Goal: Information Seeking & Learning: Check status

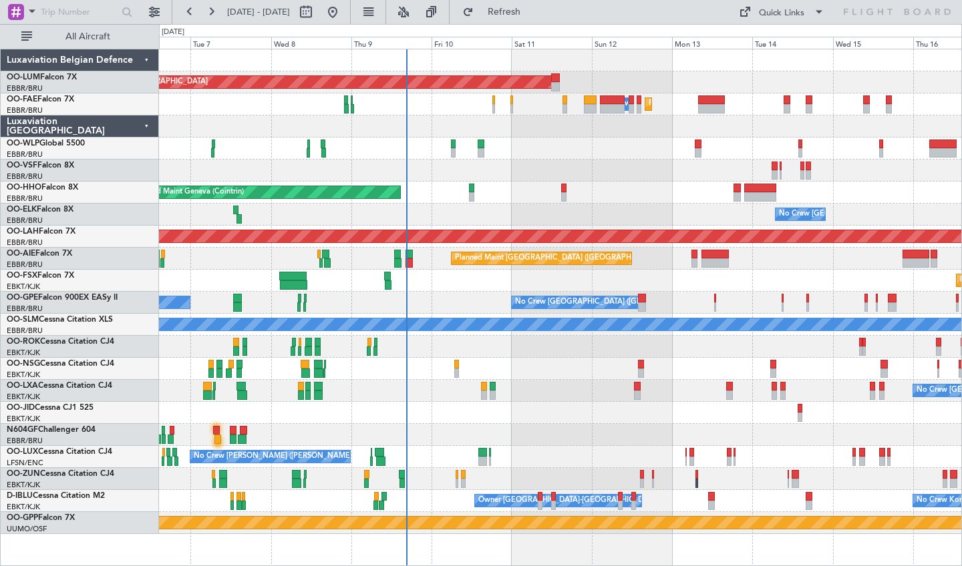
click at [455, 288] on div "Planned Maint [GEOGRAPHIC_DATA] ([GEOGRAPHIC_DATA] National) AOG Maint [GEOGRAP…" at bounding box center [560, 291] width 802 height 485
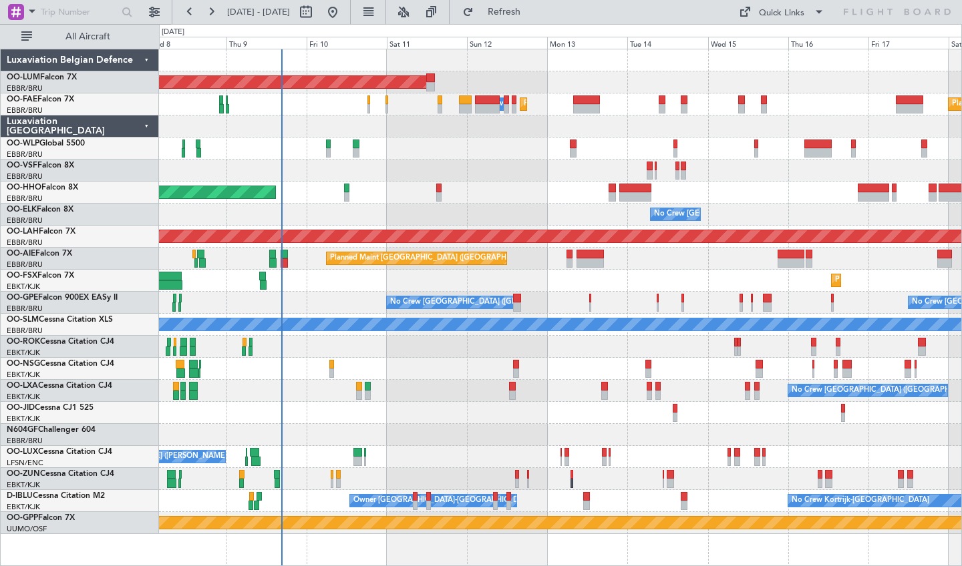
click at [495, 347] on div "Planned Maint [GEOGRAPHIC_DATA] ([GEOGRAPHIC_DATA] National) AOG Maint [GEOGRAP…" at bounding box center [560, 291] width 802 height 485
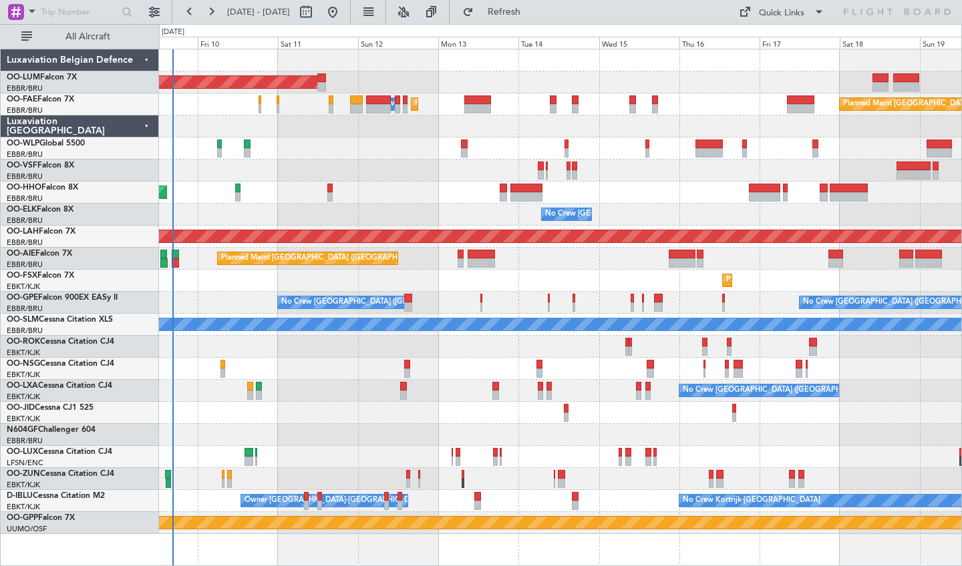
click at [624, 366] on div at bounding box center [560, 369] width 802 height 22
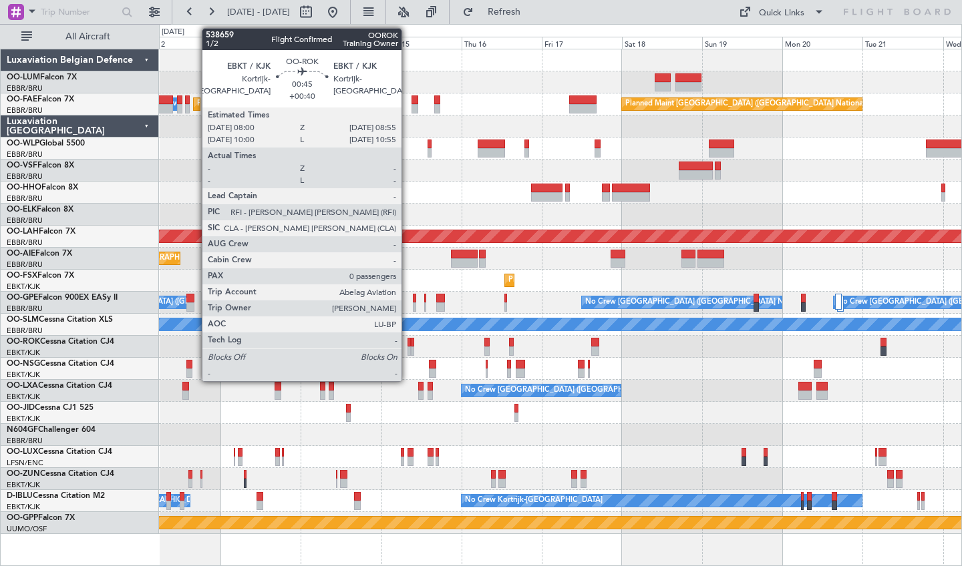
click at [407, 348] on div at bounding box center [408, 351] width 3 height 9
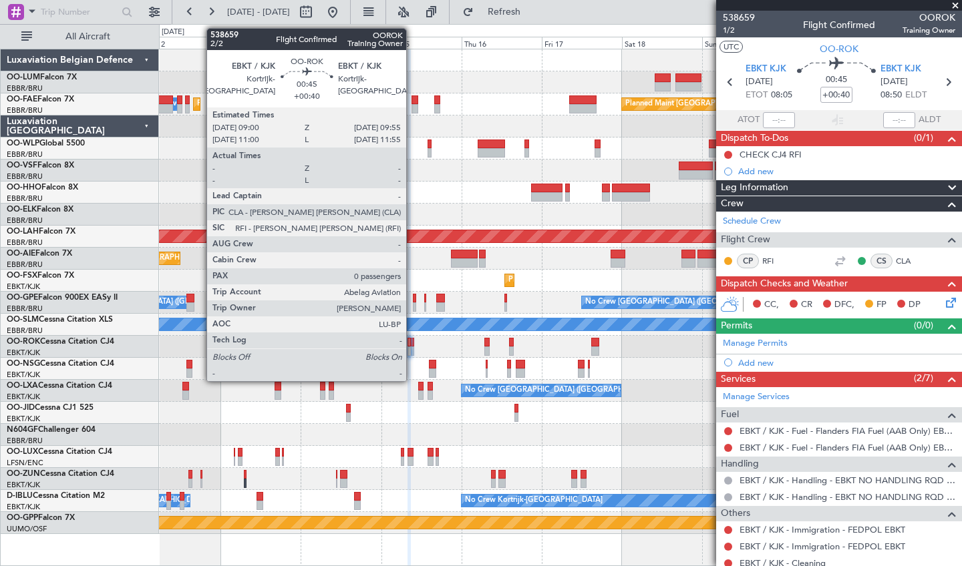
click at [412, 342] on div at bounding box center [412, 342] width 3 height 9
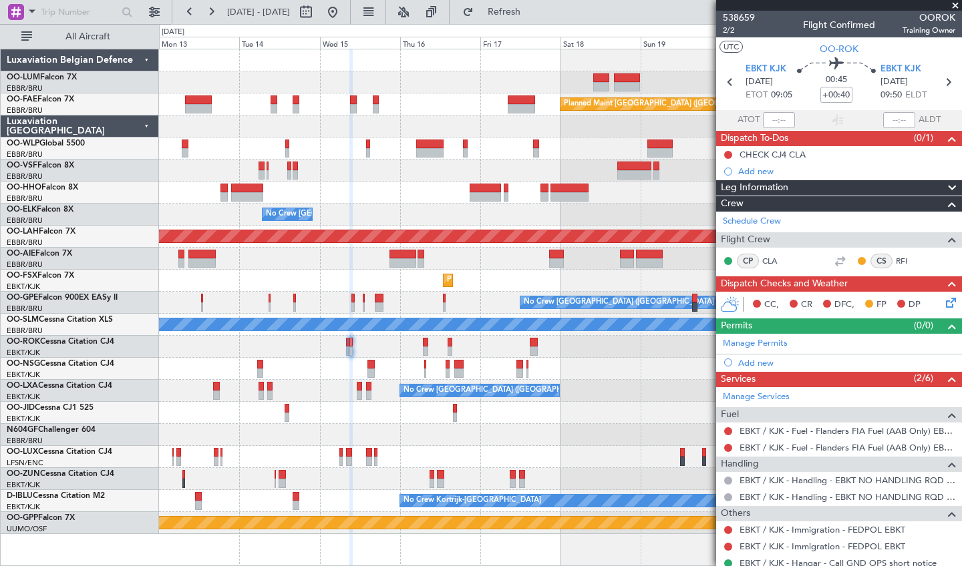
click at [375, 425] on div "AOG Maint [GEOGRAPHIC_DATA] Planned Maint [GEOGRAPHIC_DATA] ([GEOGRAPHIC_DATA])…" at bounding box center [560, 291] width 802 height 485
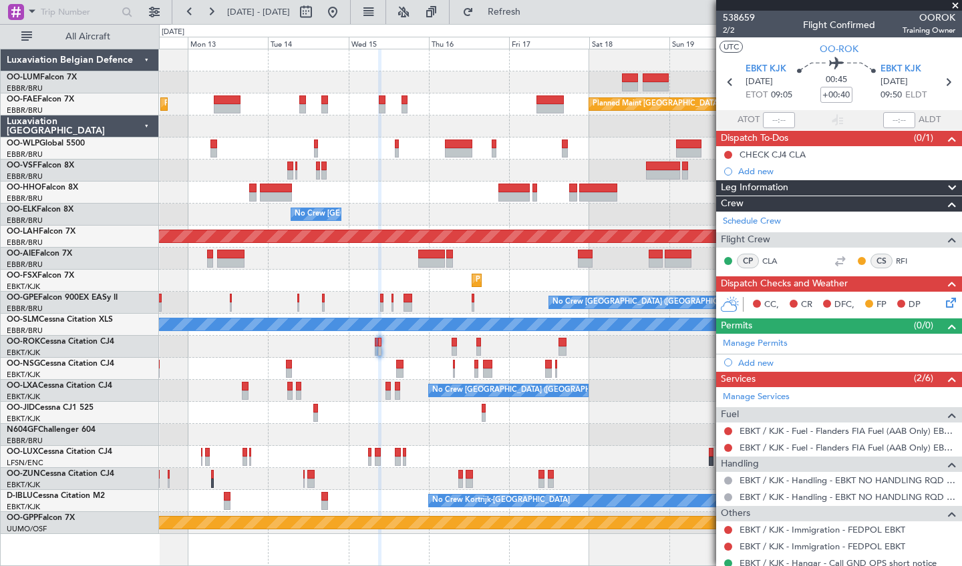
click at [433, 367] on div at bounding box center [560, 369] width 802 height 22
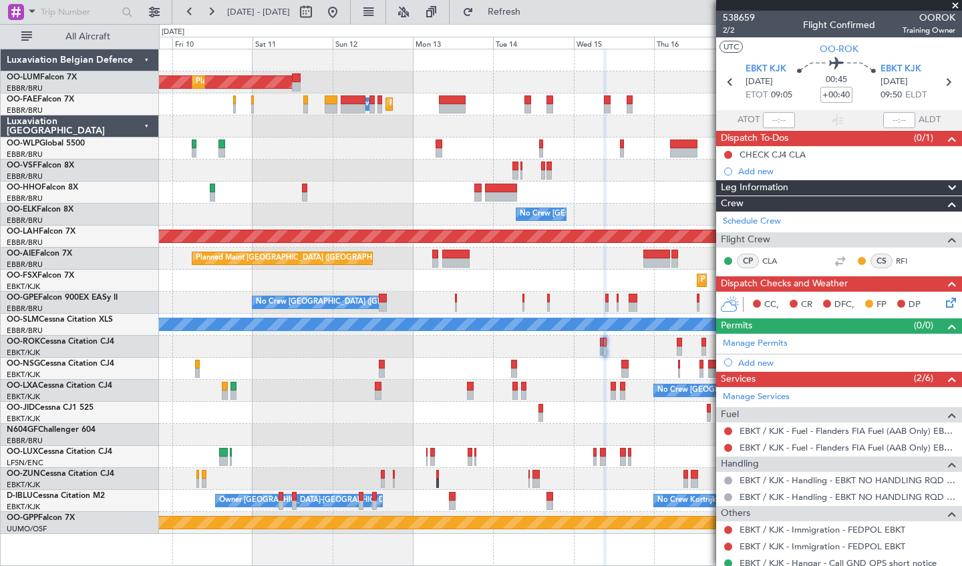
click at [492, 284] on div "Planned Maint Kortrijk-[GEOGRAPHIC_DATA]" at bounding box center [560, 281] width 802 height 22
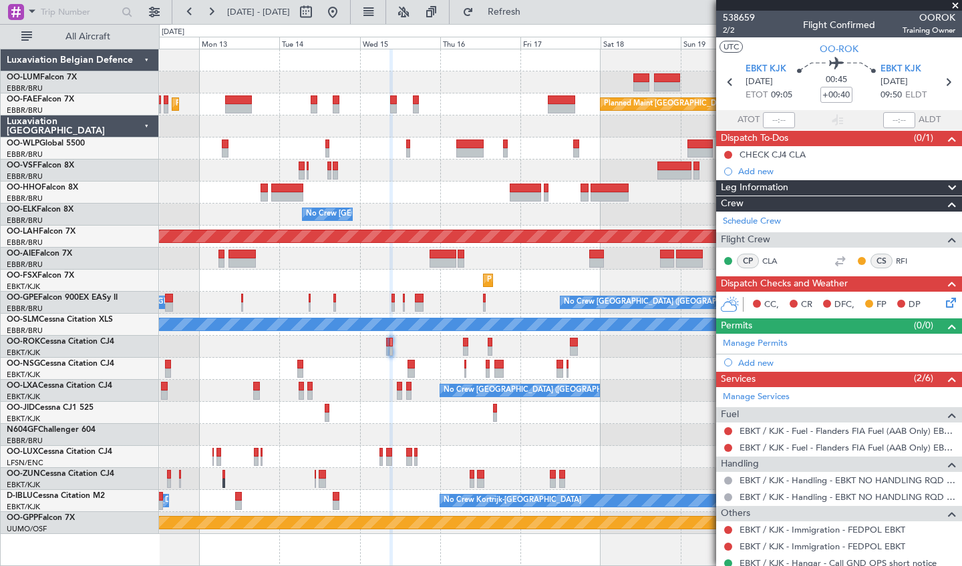
click at [246, 146] on div at bounding box center [560, 149] width 802 height 22
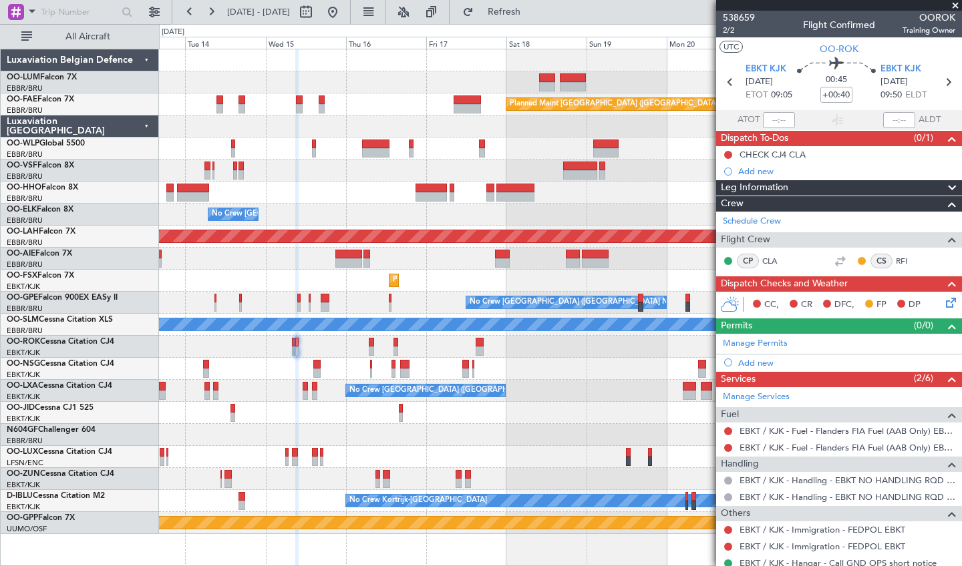
click at [578, 214] on div "No Crew [GEOGRAPHIC_DATA] ([GEOGRAPHIC_DATA] National)" at bounding box center [560, 215] width 802 height 22
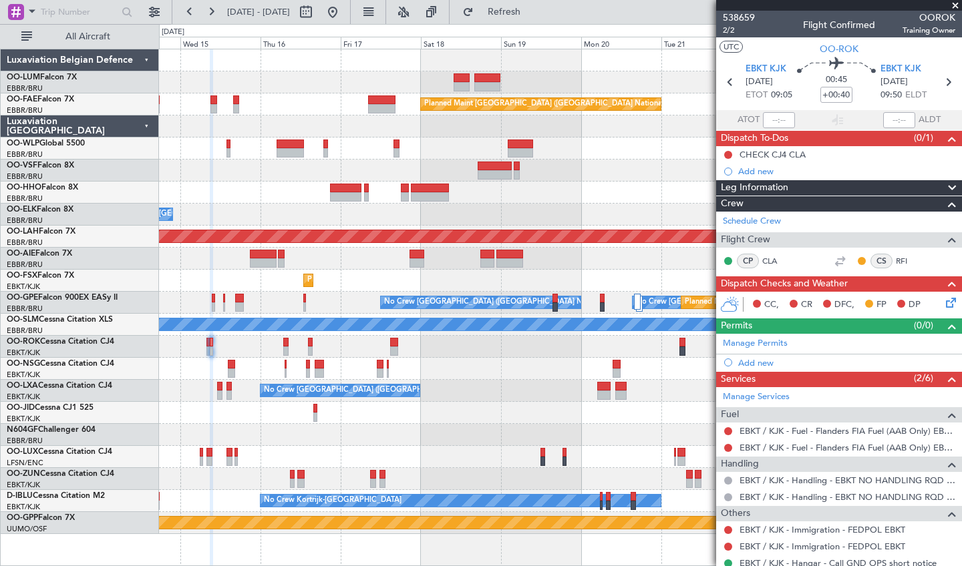
click at [240, 298] on div "Owner Melsbroek Air Base Planned Maint [GEOGRAPHIC_DATA] ([GEOGRAPHIC_DATA]) Pl…" at bounding box center [560, 291] width 802 height 485
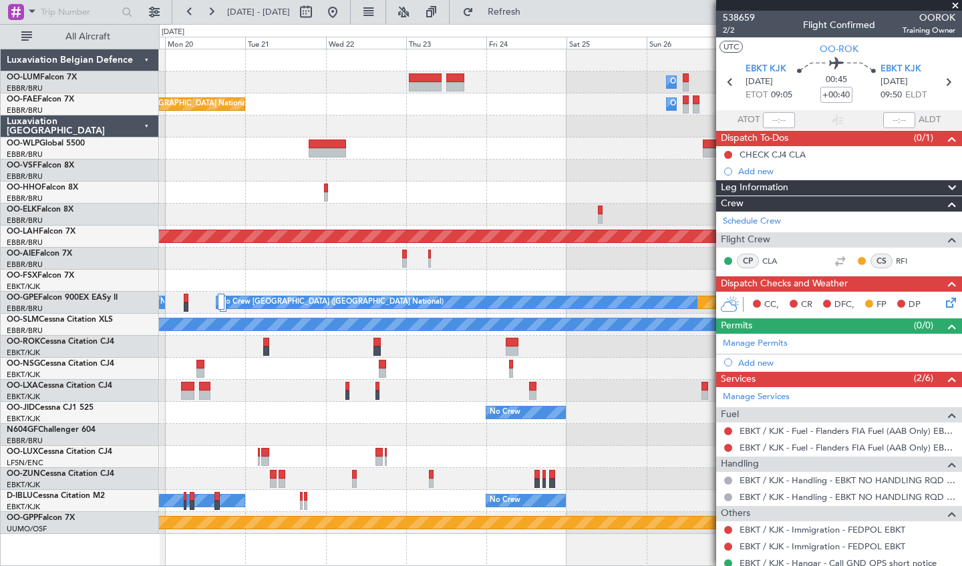
click at [122, 299] on div "Owner Melsbroek Air Base Planned Maint [GEOGRAPHIC_DATA]-[GEOGRAPHIC_DATA] Owne…" at bounding box center [481, 295] width 962 height 542
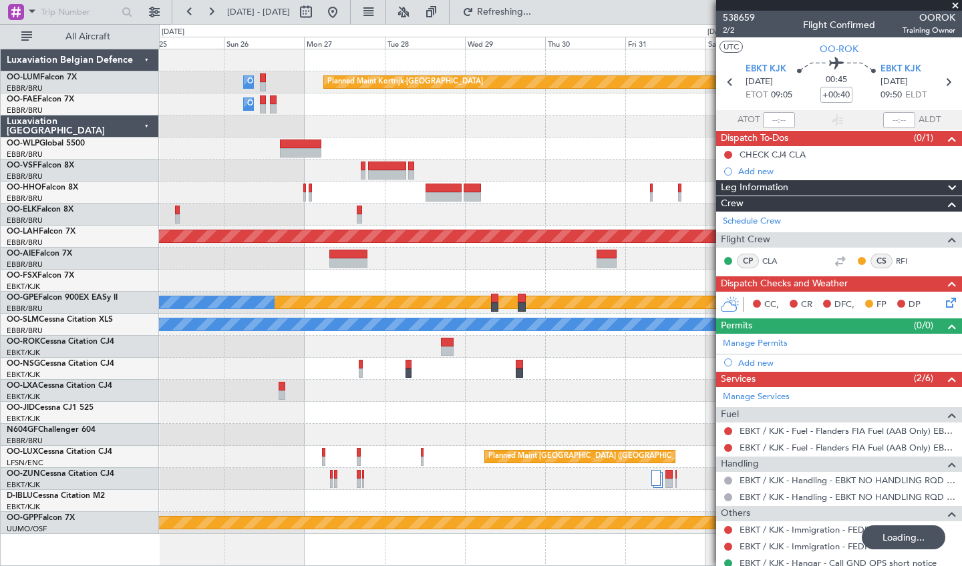
click at [224, 278] on div "Owner Melsbroek Air Base Planned Maint [GEOGRAPHIC_DATA]-[GEOGRAPHIC_DATA] Owne…" at bounding box center [560, 291] width 802 height 485
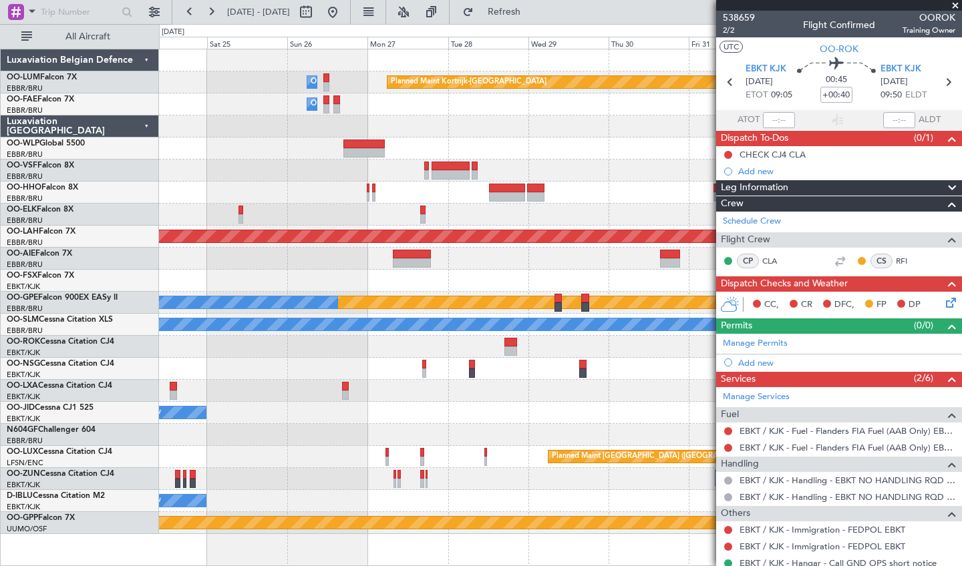
click at [614, 172] on div at bounding box center [560, 171] width 802 height 22
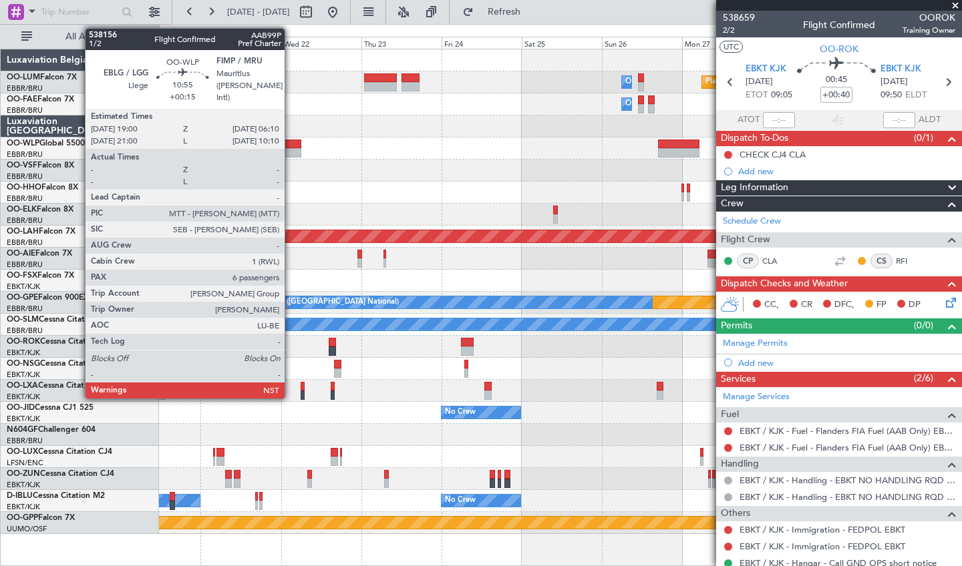
click at [290, 152] on div at bounding box center [282, 152] width 37 height 9
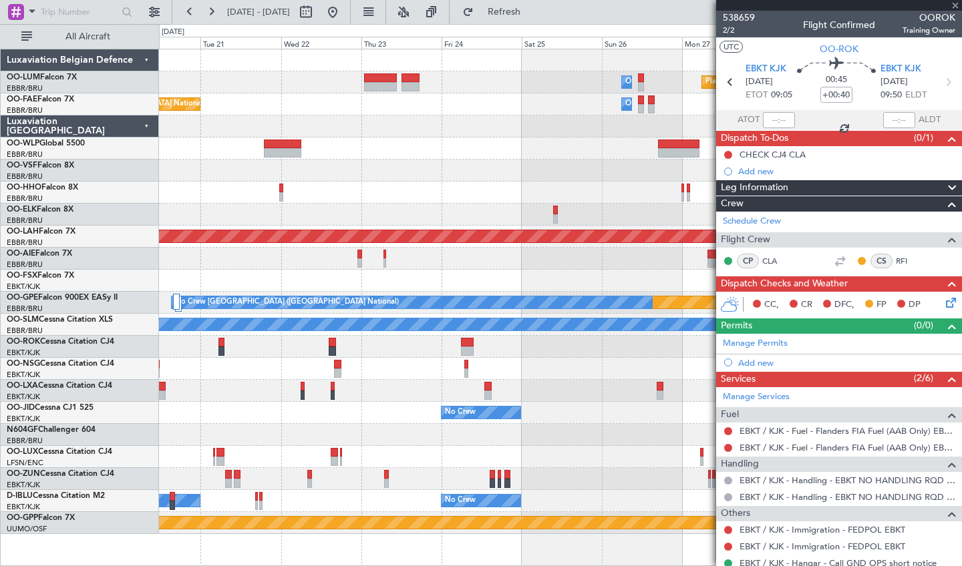
type input "+00:15"
type input "6"
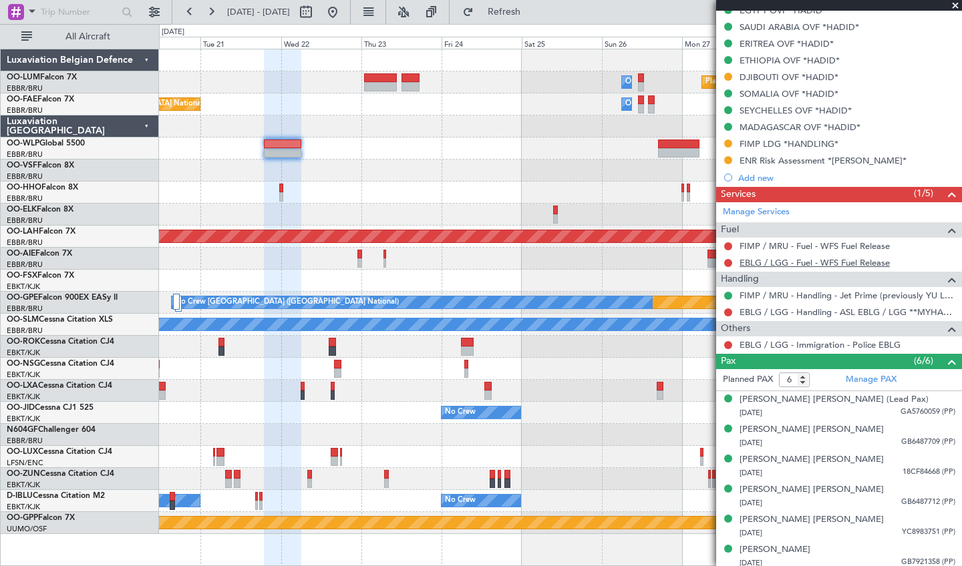
scroll to position [379, 0]
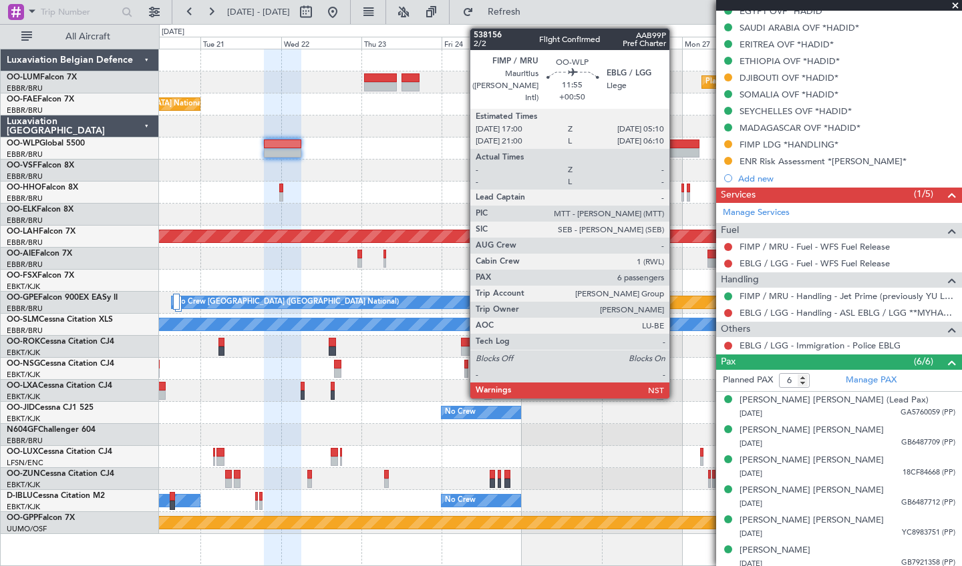
click at [675, 150] on div at bounding box center [678, 152] width 41 height 9
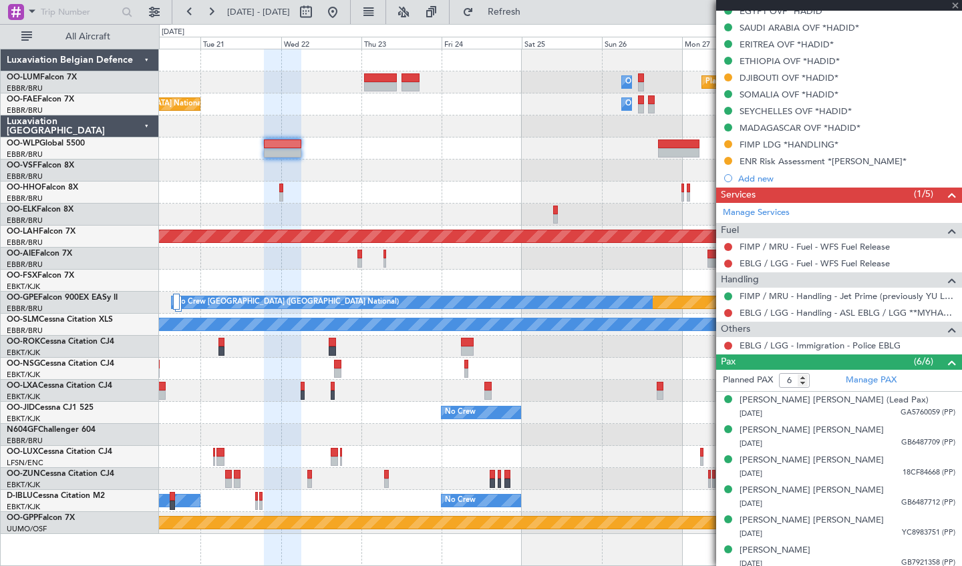
type input "+00:50"
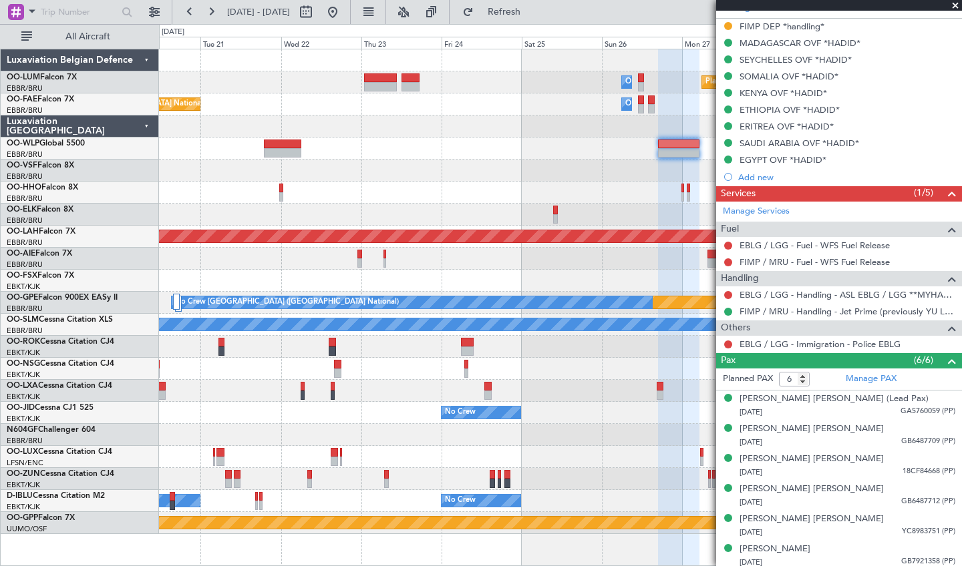
scroll to position [362, 0]
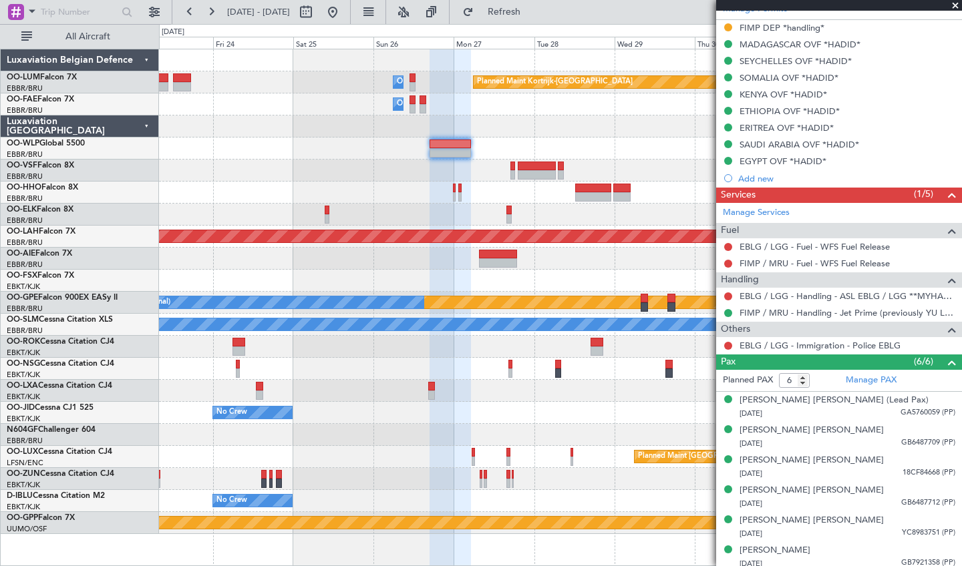
click at [405, 222] on div "Owner Melsbroek Air Base Planned Maint [GEOGRAPHIC_DATA]-[GEOGRAPHIC_DATA] Owne…" at bounding box center [560, 291] width 802 height 485
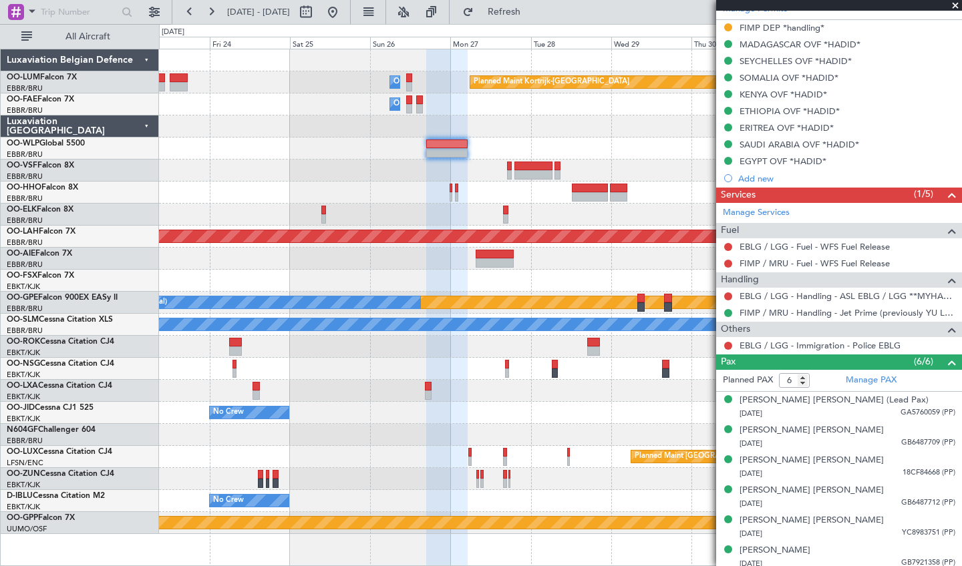
click at [630, 207] on div at bounding box center [560, 215] width 802 height 22
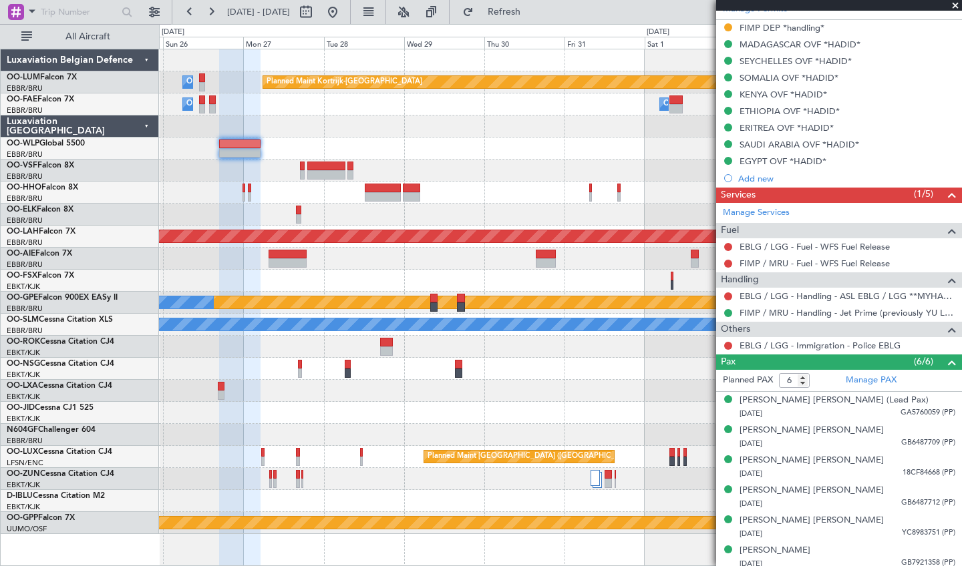
click at [396, 264] on div at bounding box center [560, 259] width 802 height 22
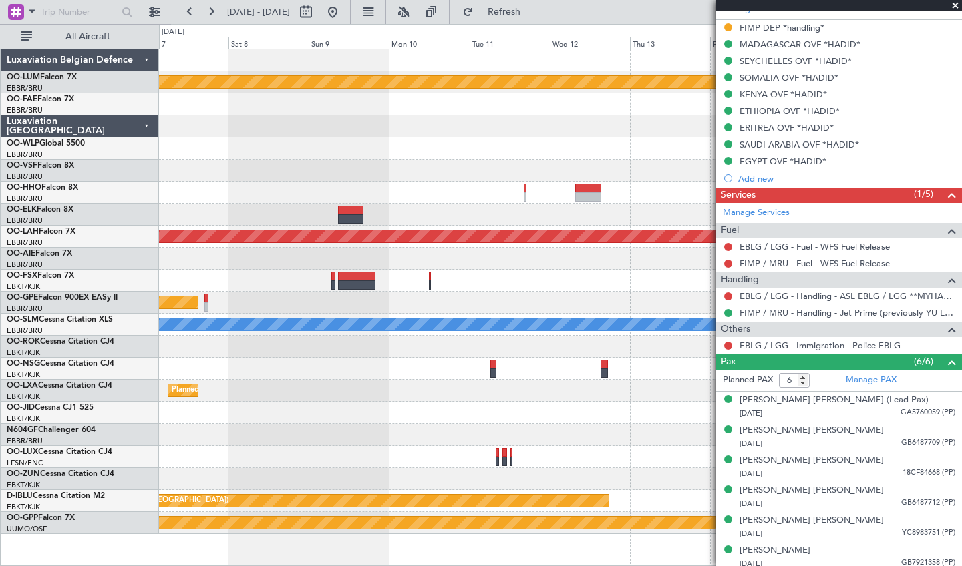
click at [284, 225] on div at bounding box center [560, 215] width 802 height 22
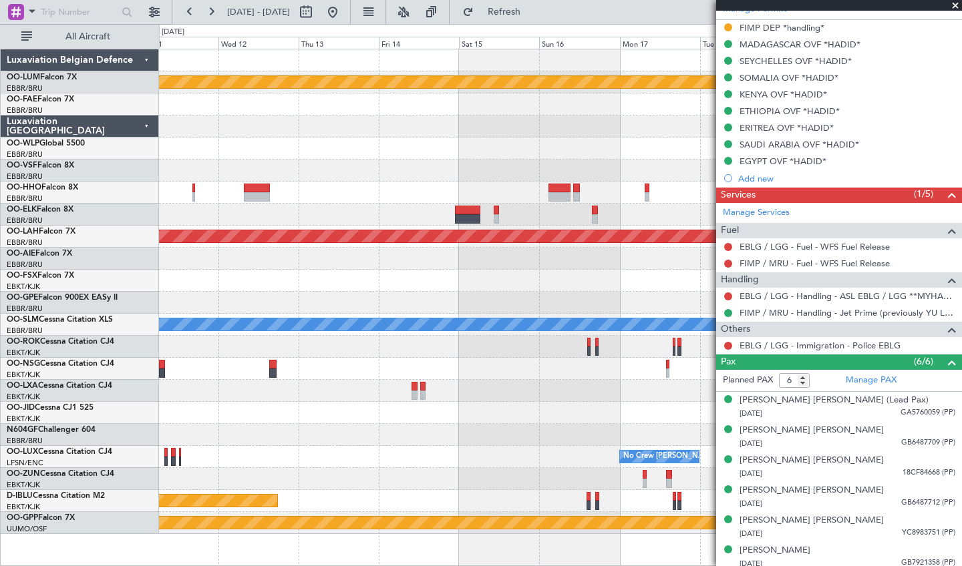
click at [147, 279] on div "Planned Maint Kortrijk-[GEOGRAPHIC_DATA] Planned [GEOGRAPHIC_DATA][PERSON_NAME]…" at bounding box center [481, 295] width 962 height 542
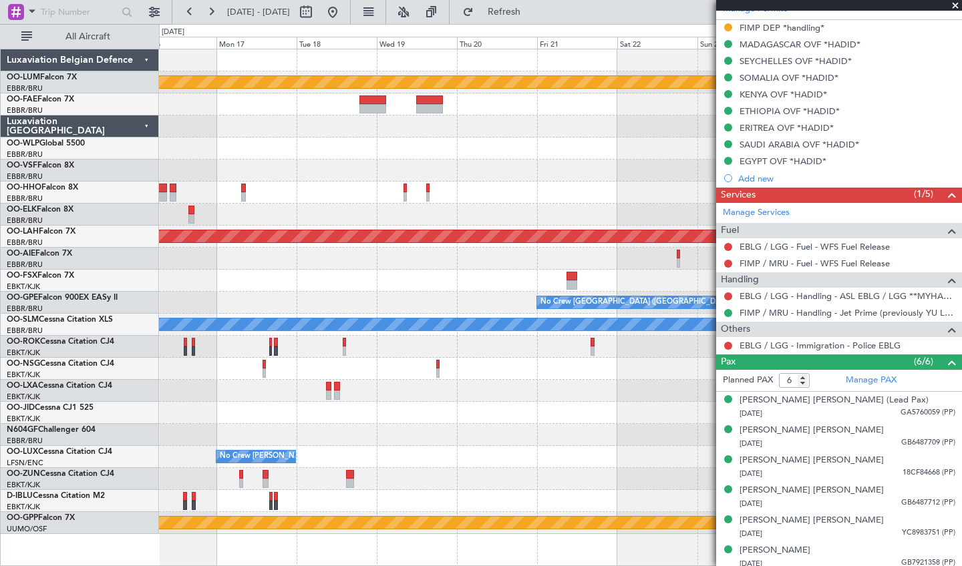
click at [108, 290] on div "Planned Maint Kortrijk-[GEOGRAPHIC_DATA] Planned Maint Geneva ([GEOGRAPHIC_DATA…" at bounding box center [481, 295] width 962 height 542
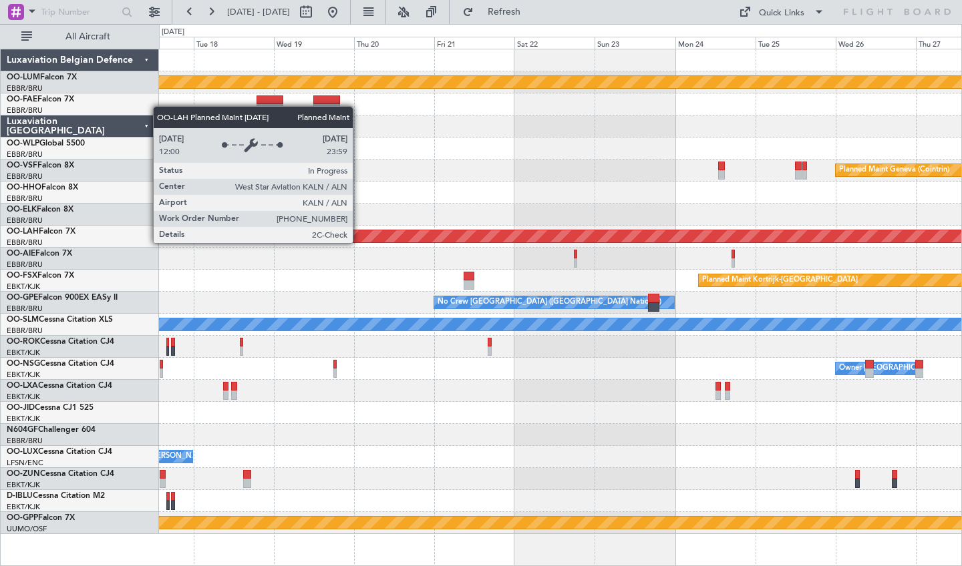
scroll to position [0, 0]
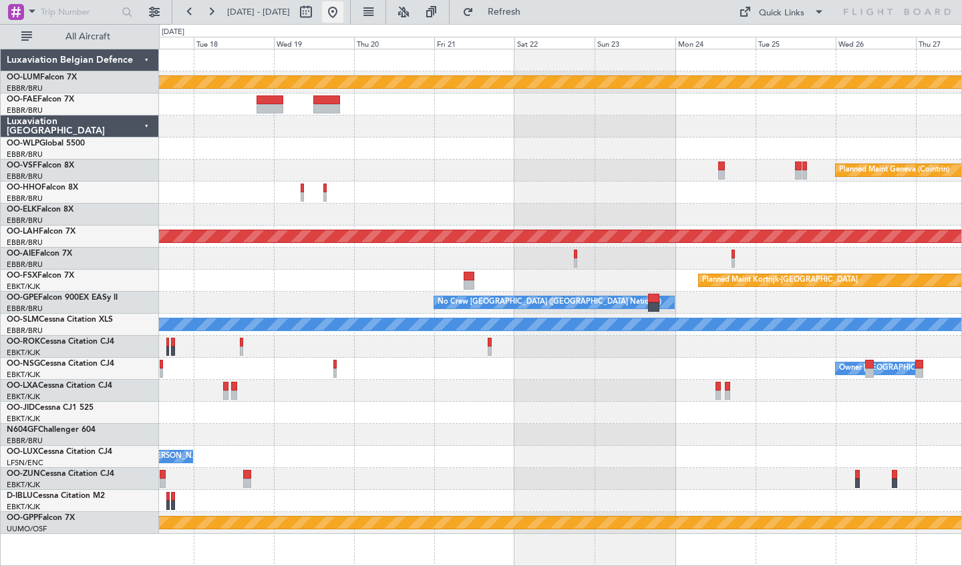
click at [343, 15] on button at bounding box center [332, 11] width 21 height 21
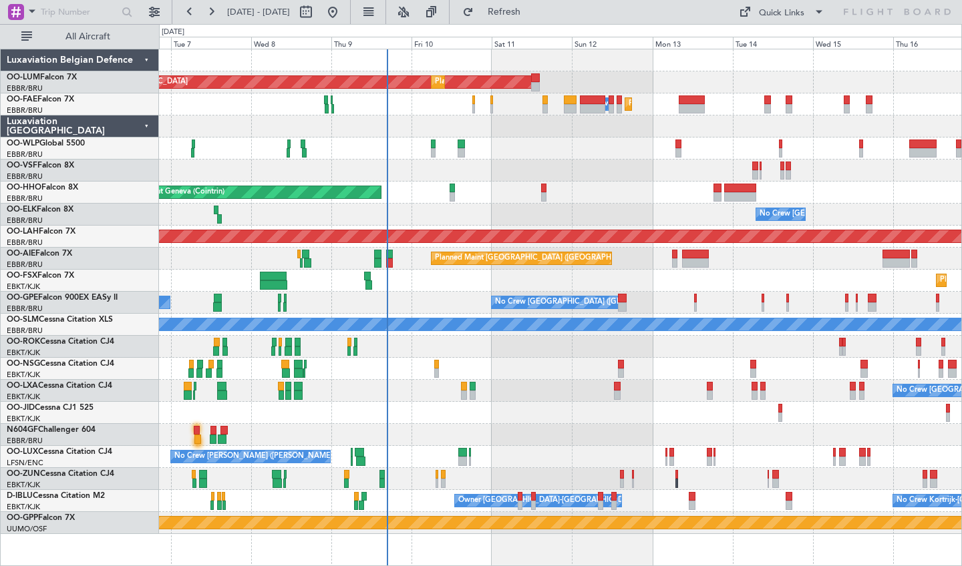
click at [616, 422] on div at bounding box center [560, 413] width 802 height 22
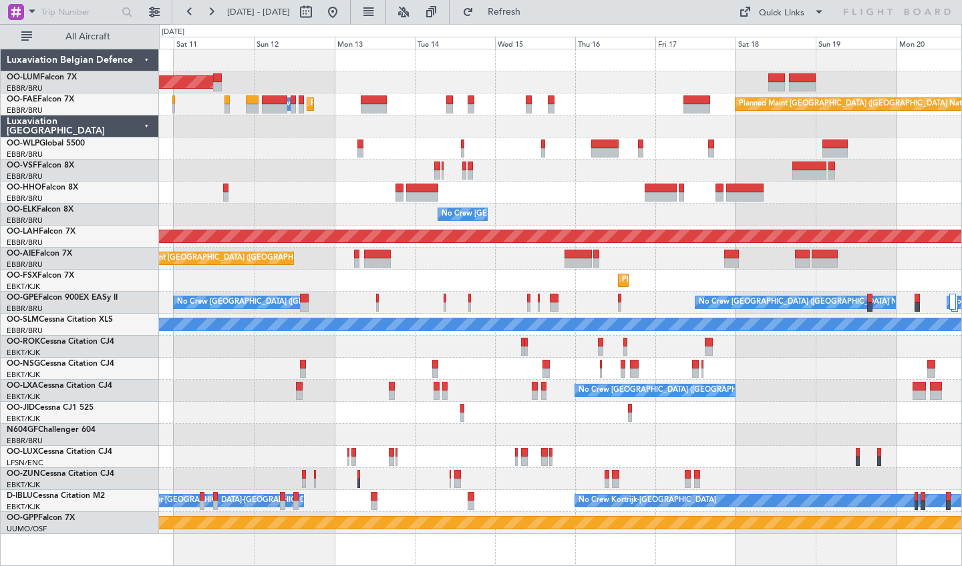
click at [717, 405] on div "AOG Maint [GEOGRAPHIC_DATA] Planned Maint [GEOGRAPHIC_DATA] ([GEOGRAPHIC_DATA])…" at bounding box center [560, 291] width 802 height 485
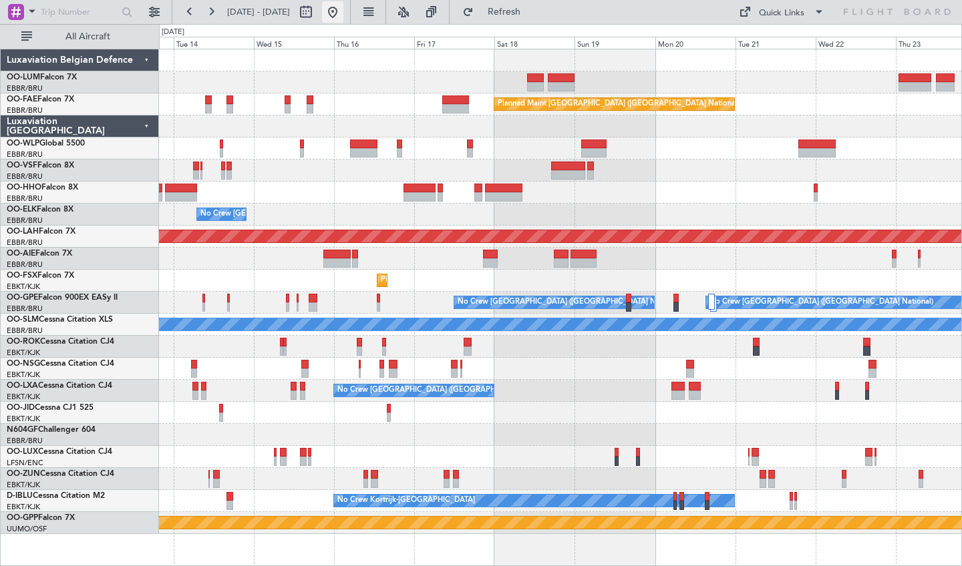
click at [343, 8] on button at bounding box center [332, 11] width 21 height 21
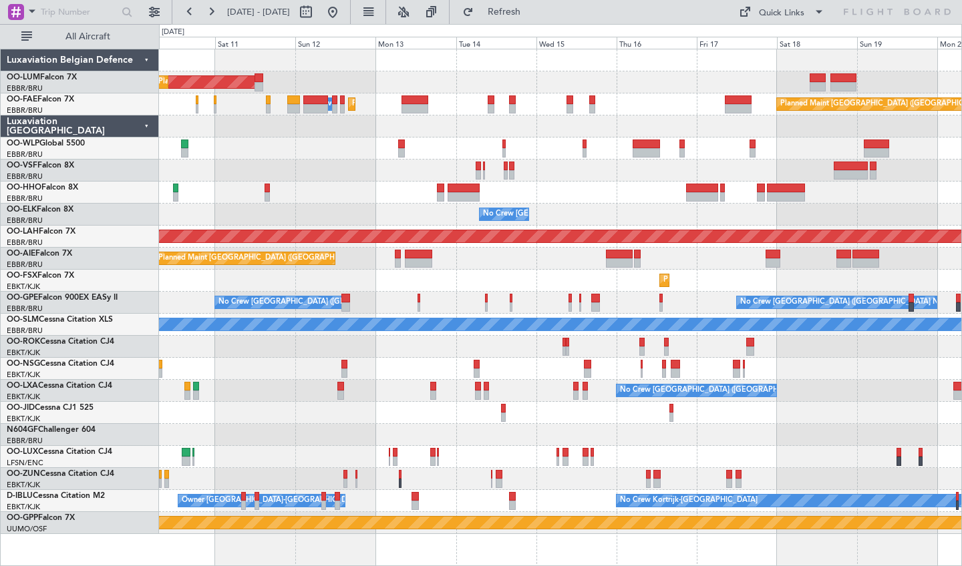
click at [458, 371] on div "AOG Maint [GEOGRAPHIC_DATA] Planned Maint [GEOGRAPHIC_DATA] ([GEOGRAPHIC_DATA])…" at bounding box center [560, 291] width 802 height 485
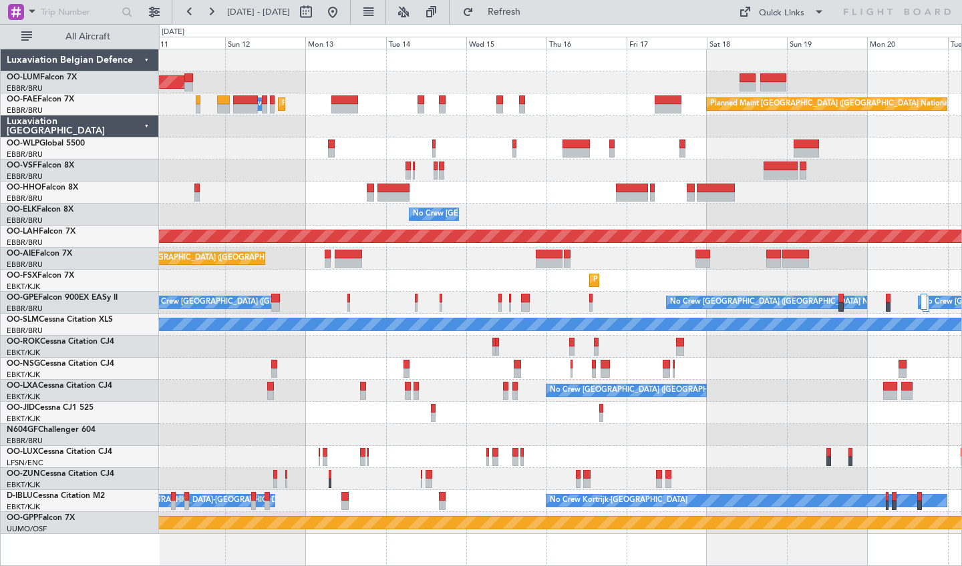
click at [741, 371] on div at bounding box center [560, 369] width 802 height 22
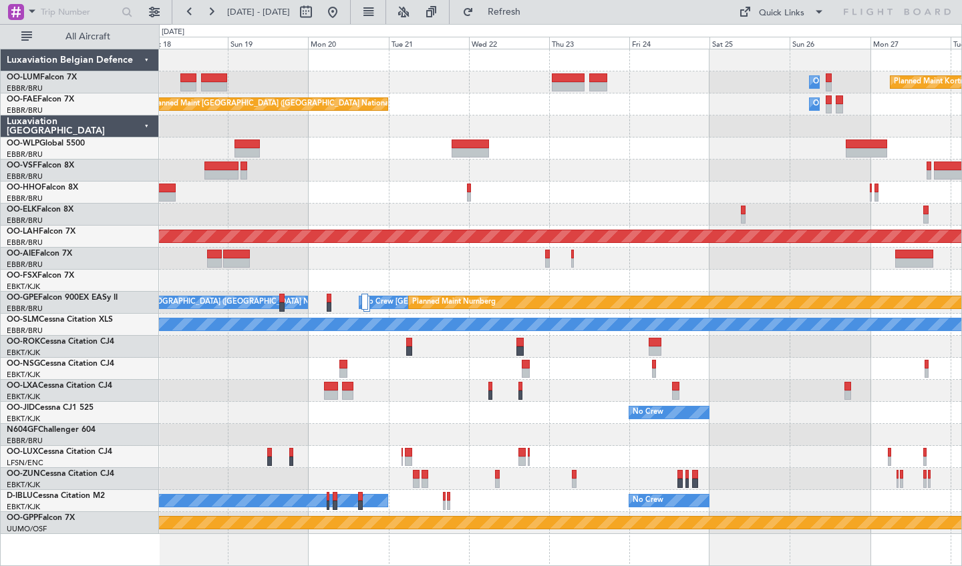
click at [249, 439] on div "Owner Melsbroek Air Base Planned Maint [GEOGRAPHIC_DATA]-[GEOGRAPHIC_DATA] Plan…" at bounding box center [560, 291] width 802 height 485
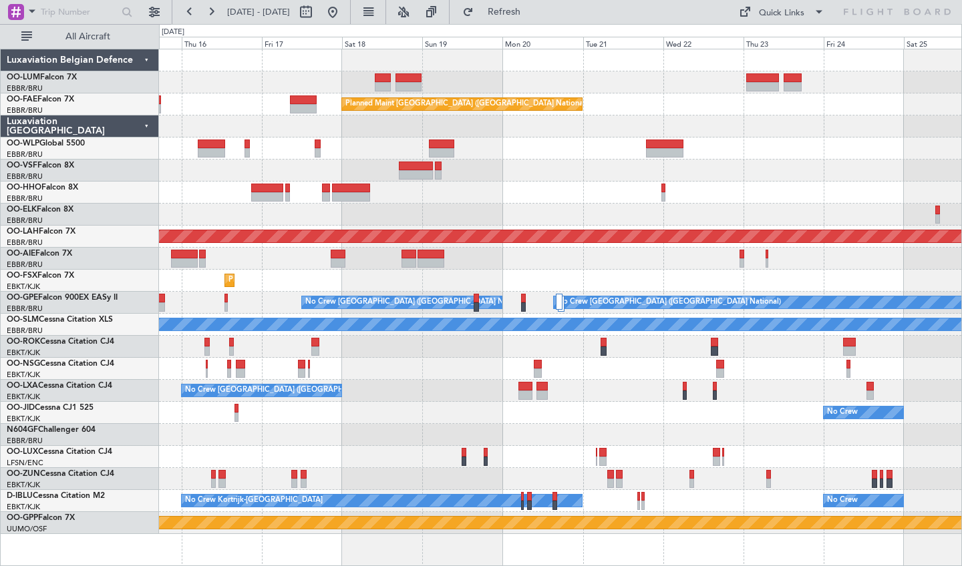
click at [855, 261] on div "Owner Melsbroek Air Base Planned Maint [GEOGRAPHIC_DATA]-[GEOGRAPHIC_DATA] Plan…" at bounding box center [560, 291] width 802 height 485
